Goal: Task Accomplishment & Management: Use online tool/utility

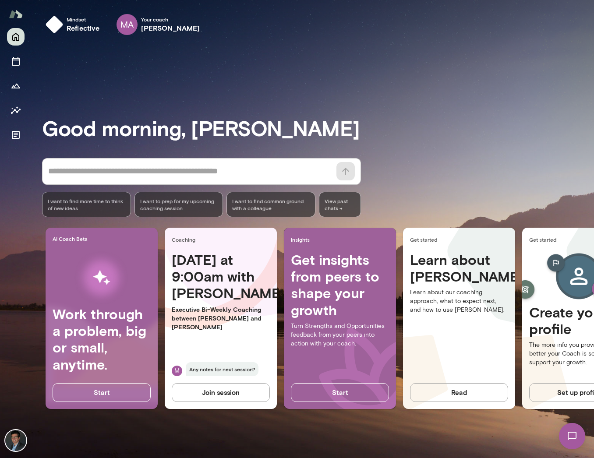
click at [423, 437] on img at bounding box center [572, 436] width 36 height 36
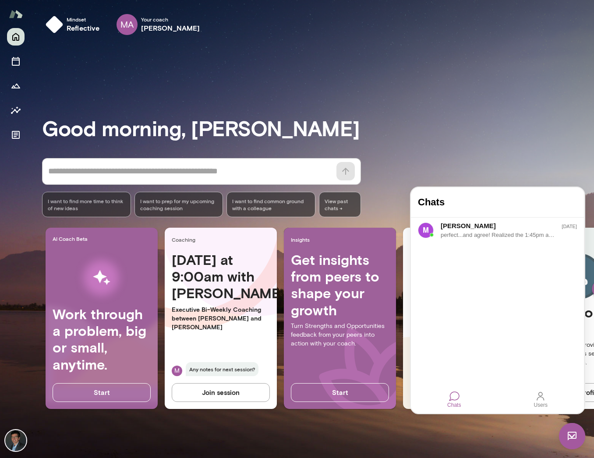
click at [423, 435] on img at bounding box center [572, 436] width 26 height 26
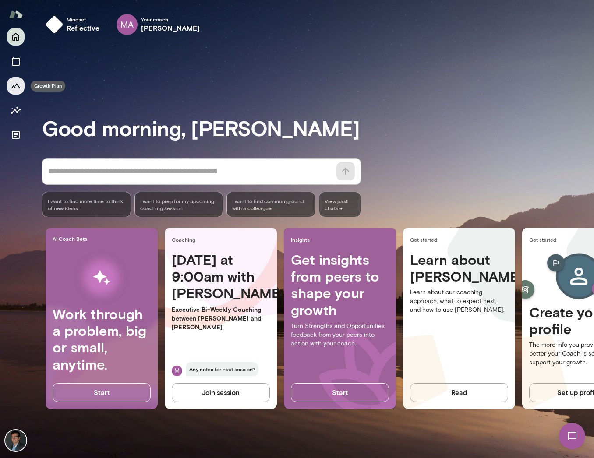
click at [14, 86] on icon "Growth Plan" at bounding box center [15, 86] width 9 height 5
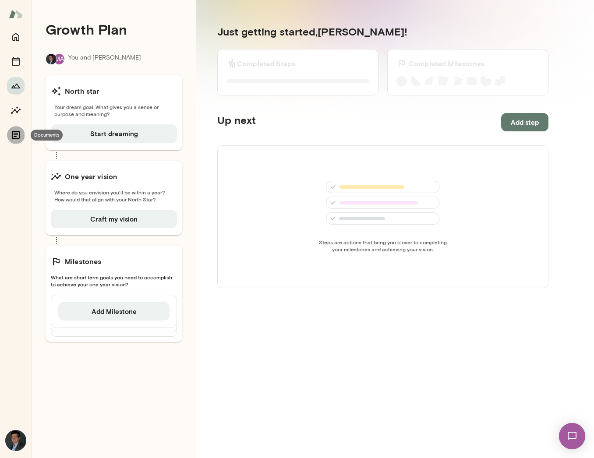
click at [15, 134] on icon "Documents" at bounding box center [16, 135] width 11 height 11
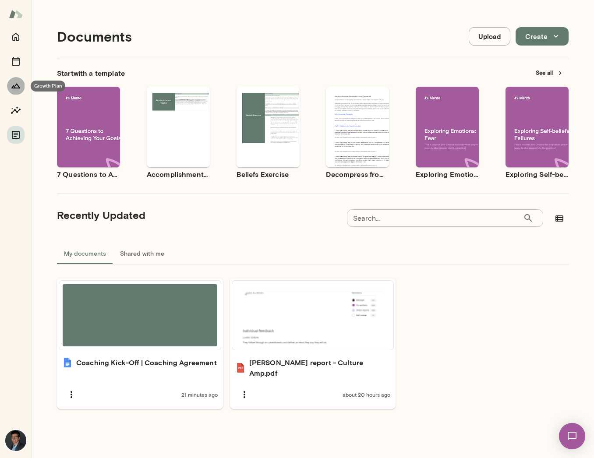
click at [13, 86] on icon "Growth Plan" at bounding box center [15, 86] width 9 height 5
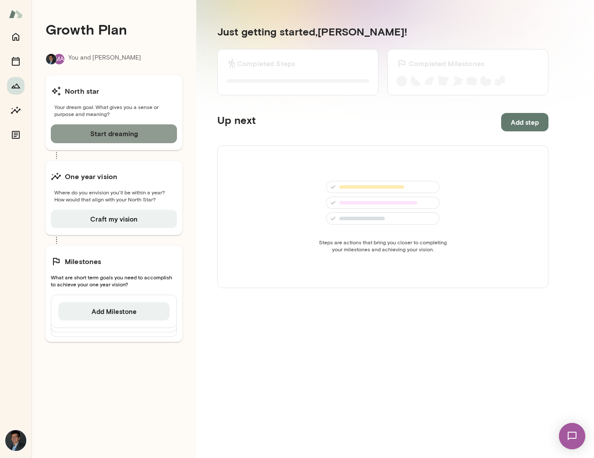
click at [104, 130] on button "Start dreaming" at bounding box center [114, 133] width 126 height 18
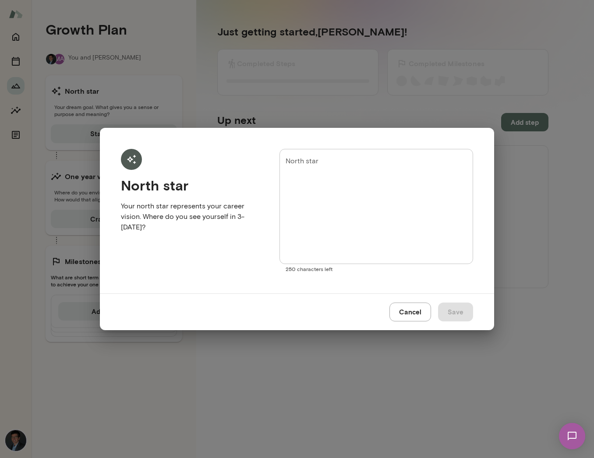
click at [416, 310] on button "Cancel" at bounding box center [410, 312] width 42 height 18
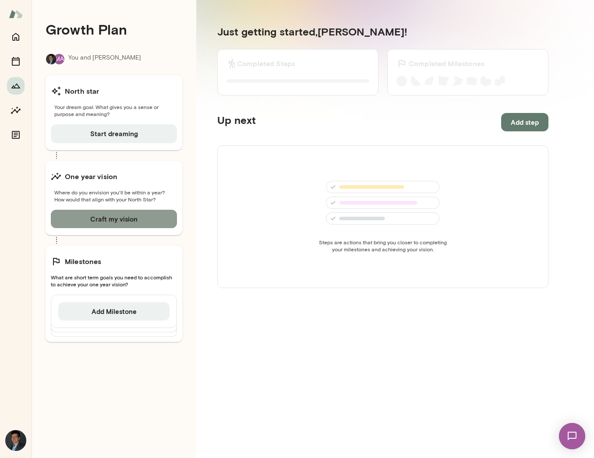
click at [155, 215] on button "Craft my vision" at bounding box center [114, 219] width 126 height 18
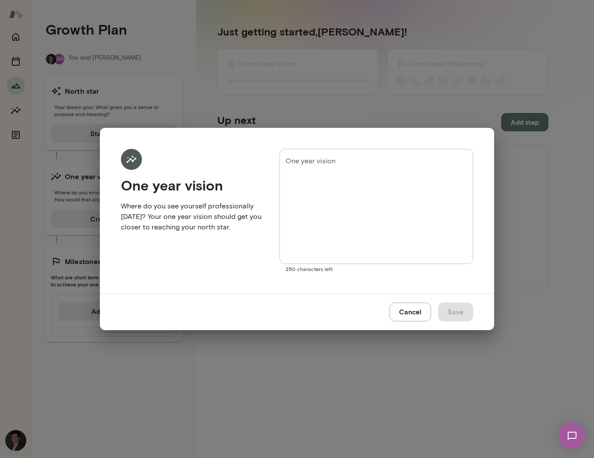
click at [415, 310] on button "Cancel" at bounding box center [410, 312] width 42 height 18
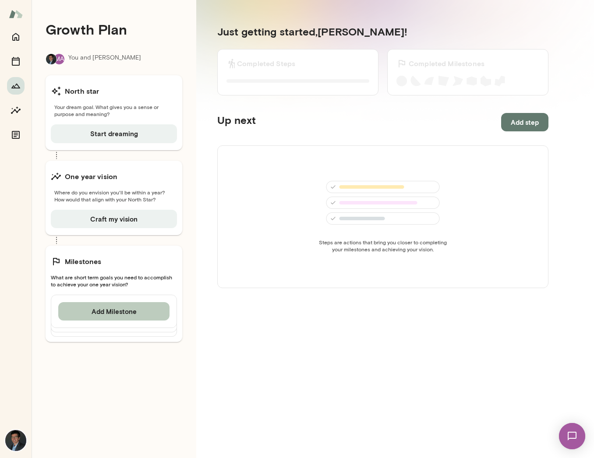
click at [129, 313] on button "Add Milestone" at bounding box center [113, 311] width 111 height 18
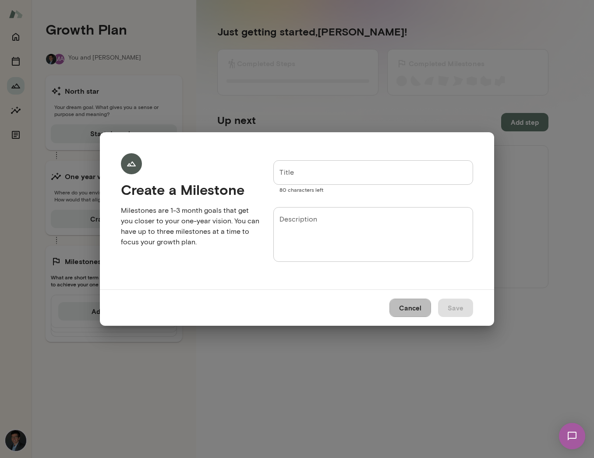
click at [412, 303] on button "Cancel" at bounding box center [410, 308] width 42 height 18
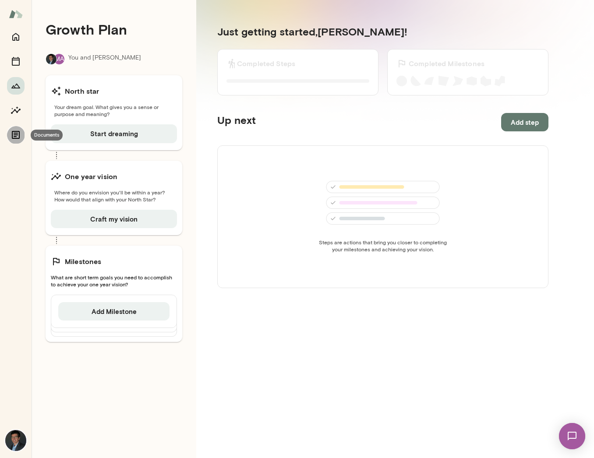
click at [12, 136] on icon "Documents" at bounding box center [16, 135] width 8 height 8
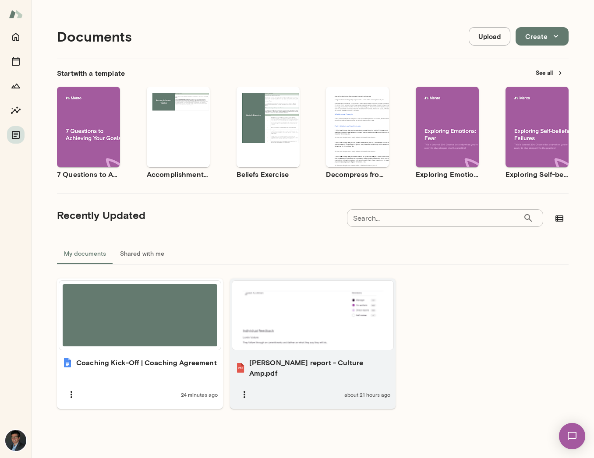
click at [323, 314] on div at bounding box center [313, 315] width 155 height 62
click at [243, 389] on icon "button" at bounding box center [244, 394] width 11 height 11
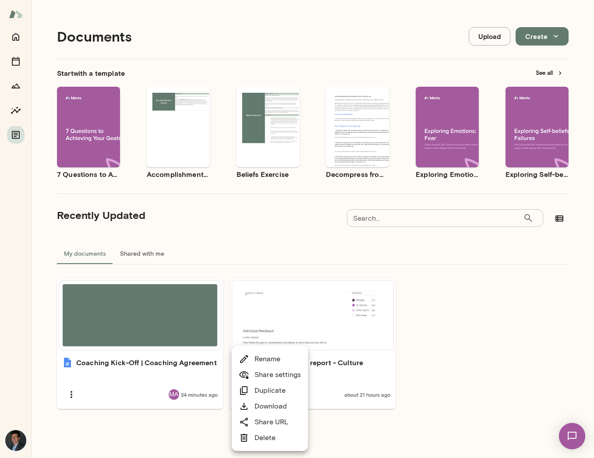
click at [264, 375] on link "Share settings" at bounding box center [270, 375] width 62 height 11
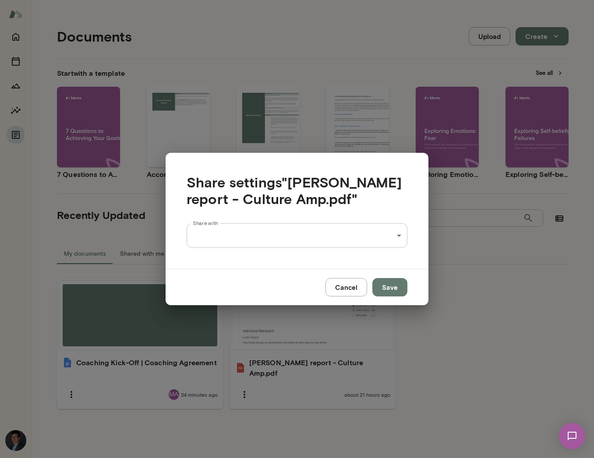
click at [324, 0] on div "Documents Upload Create Start with a template See all Use template Preview 7 Qu…" at bounding box center [297, 0] width 594 height 0
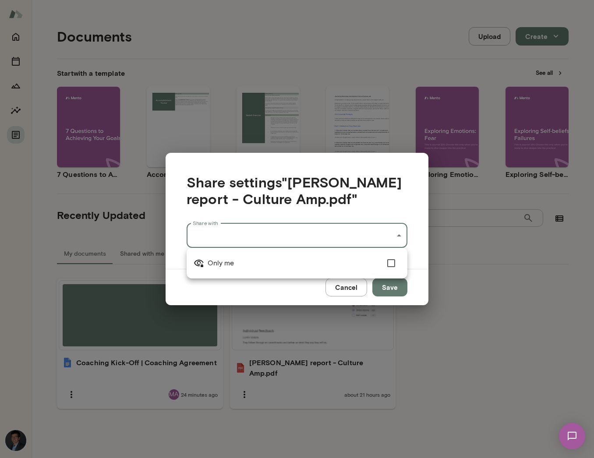
click at [249, 290] on div at bounding box center [297, 229] width 594 height 458
click at [254, 0] on div "Documents Upload Create Start with a template See all Use template Preview 7 Qu…" at bounding box center [297, 0] width 594 height 0
click at [346, 292] on div at bounding box center [297, 229] width 594 height 458
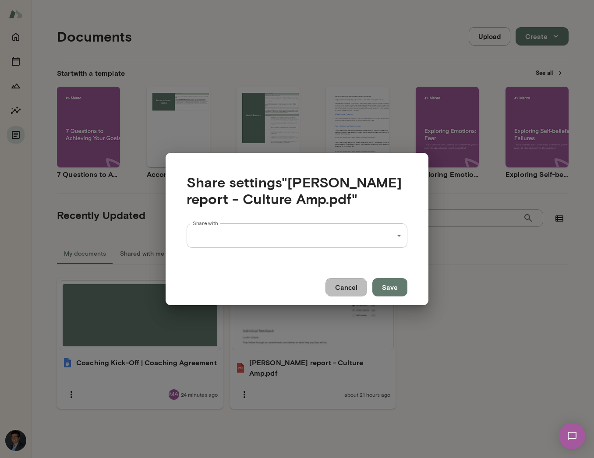
click at [346, 292] on button "Cancel" at bounding box center [346, 287] width 42 height 18
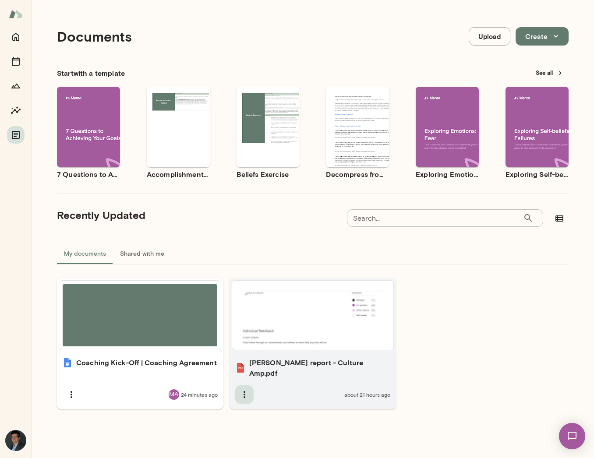
click at [239, 389] on icon "button" at bounding box center [244, 394] width 11 height 11
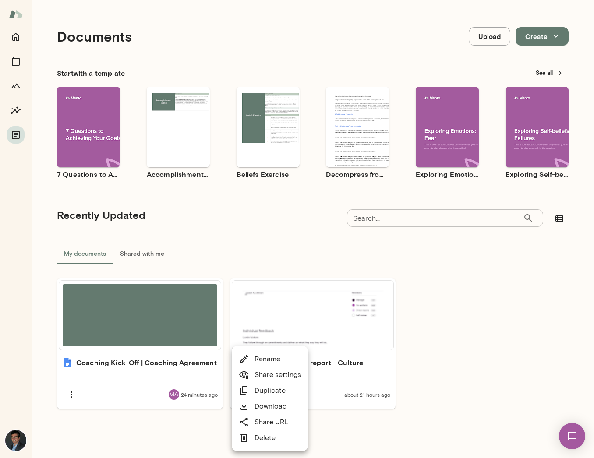
click at [282, 380] on link "Share settings" at bounding box center [270, 375] width 62 height 11
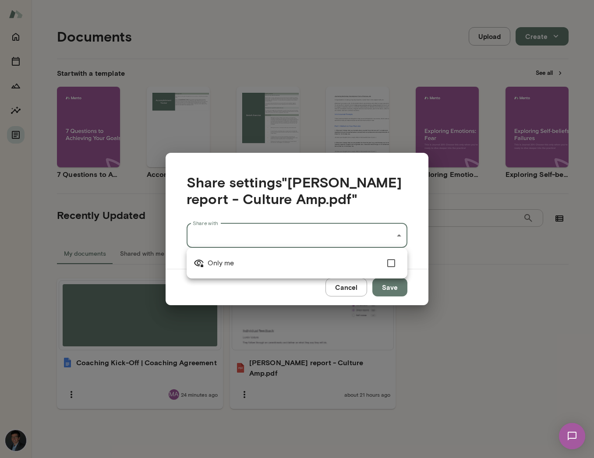
click at [296, 0] on div "Documents Upload Create Start with a template See all Use template Preview 7 Qu…" at bounding box center [297, 0] width 594 height 0
click at [296, 233] on div at bounding box center [297, 229] width 594 height 458
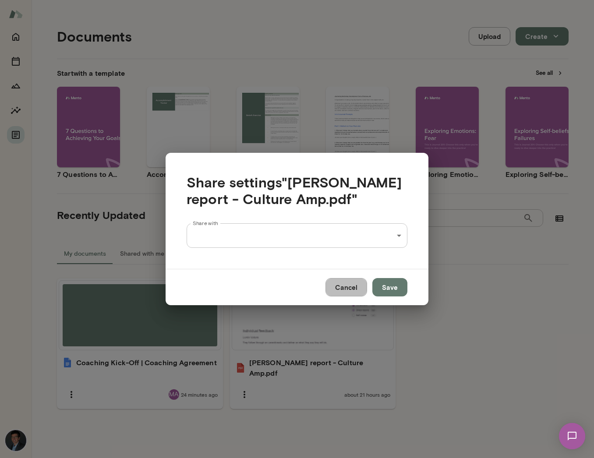
click at [357, 286] on button "Cancel" at bounding box center [346, 287] width 42 height 18
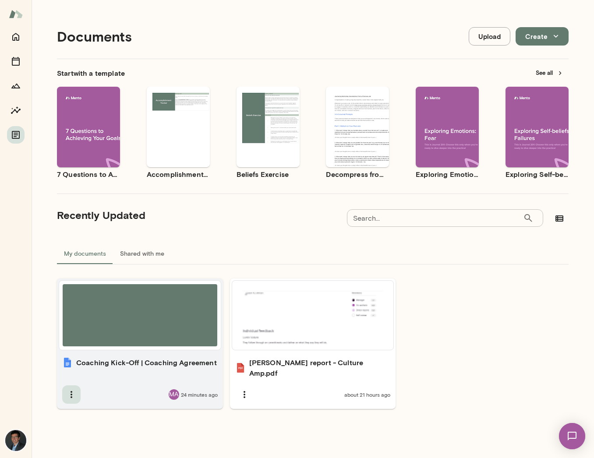
click at [71, 389] on icon "button" at bounding box center [71, 394] width 11 height 11
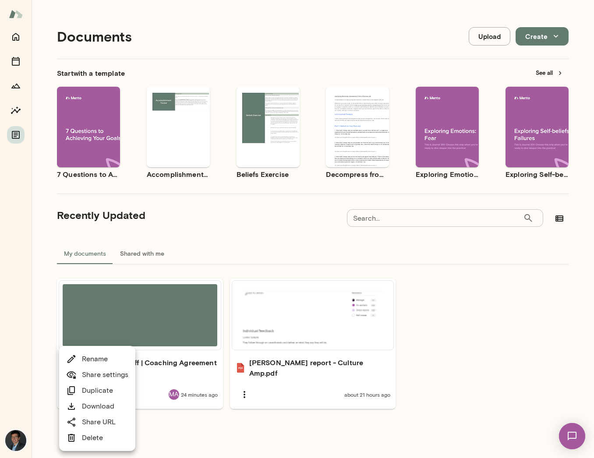
click at [248, 233] on div at bounding box center [297, 229] width 594 height 458
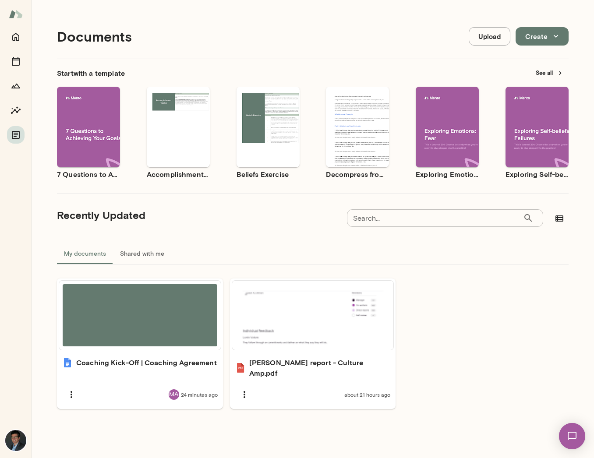
click at [423, 36] on button "Create" at bounding box center [541, 36] width 53 height 18
click at [113, 334] on div at bounding box center [297, 229] width 594 height 458
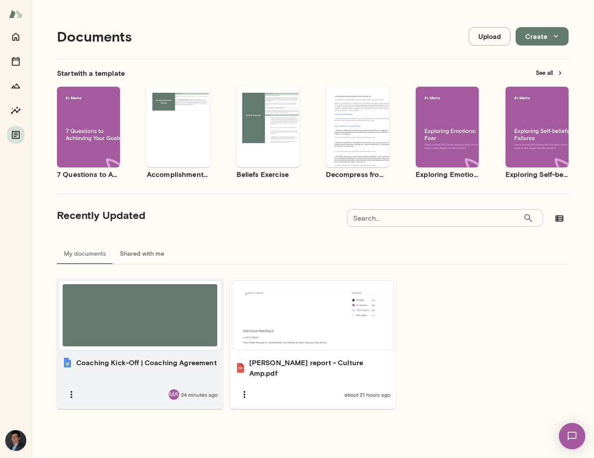
click at [172, 314] on div at bounding box center [140, 315] width 155 height 62
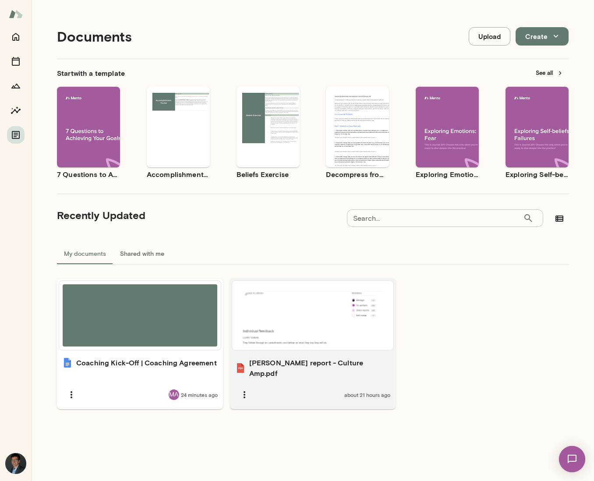
click at [277, 385] on div "about 21 hours ago" at bounding box center [312, 394] width 155 height 18
